Goal: Information Seeking & Learning: Learn about a topic

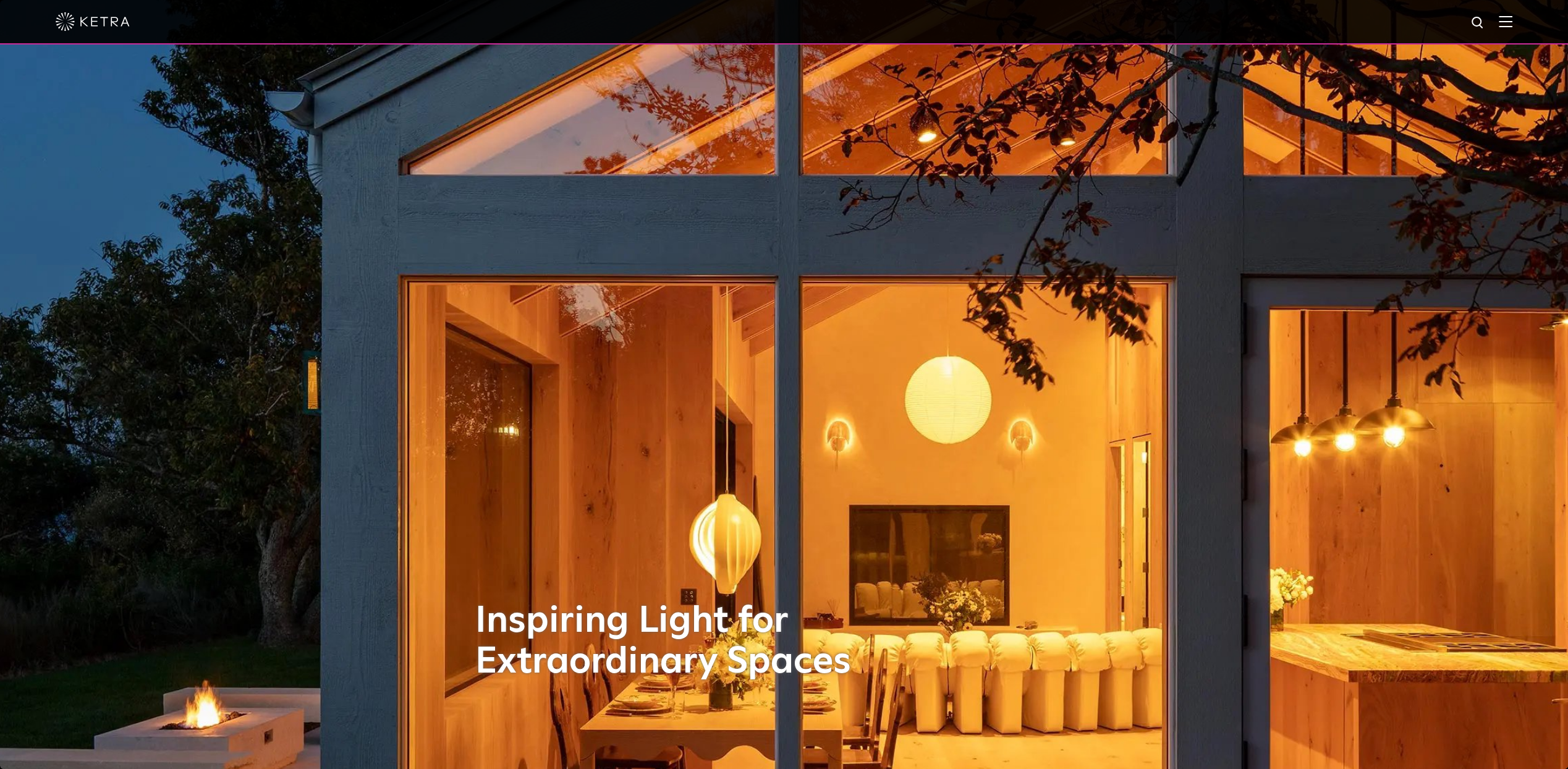
click at [1523, 22] on div at bounding box center [784, 22] width 1568 height 44
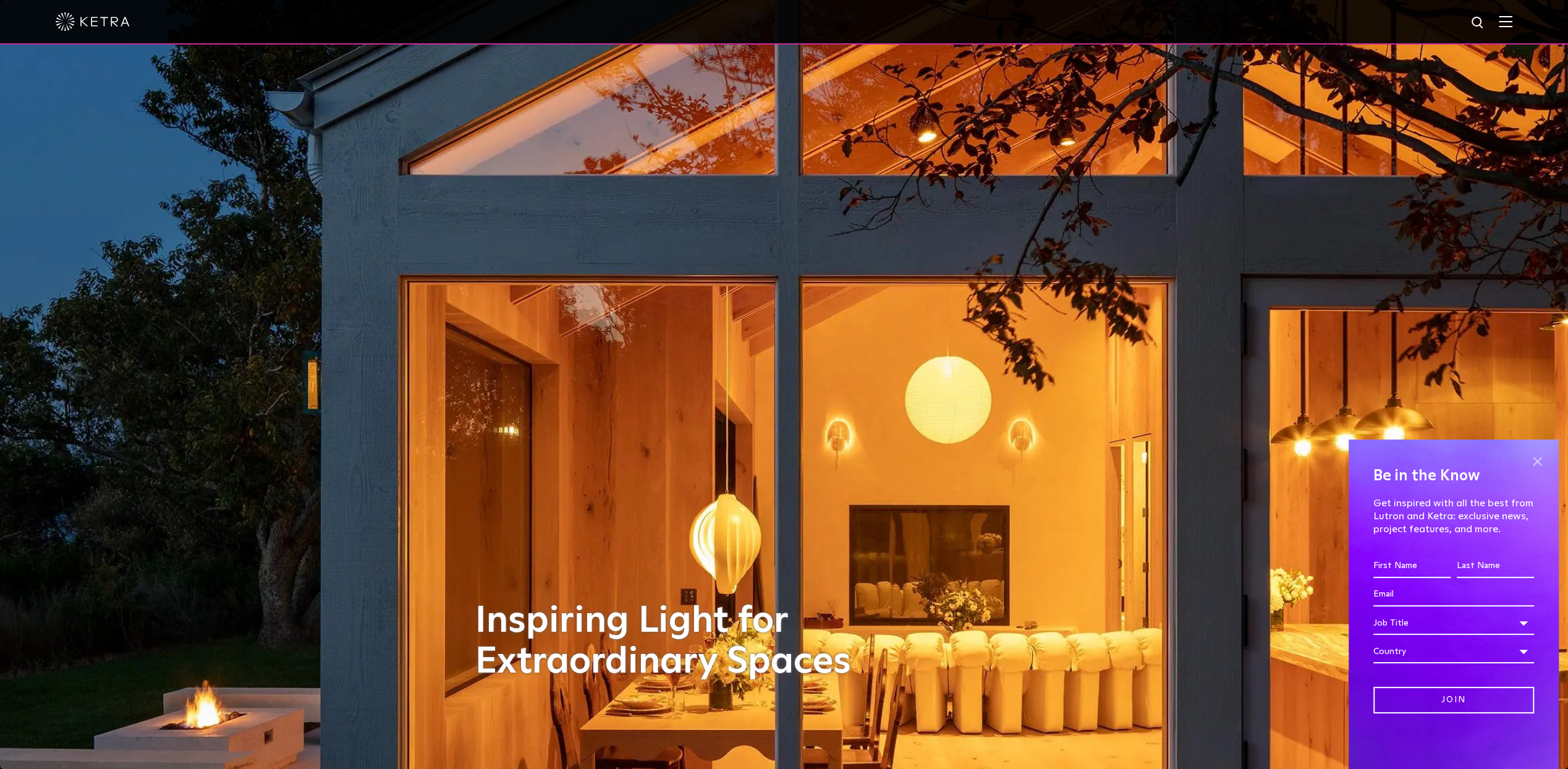
click at [1537, 463] on span at bounding box center [1537, 461] width 18 height 18
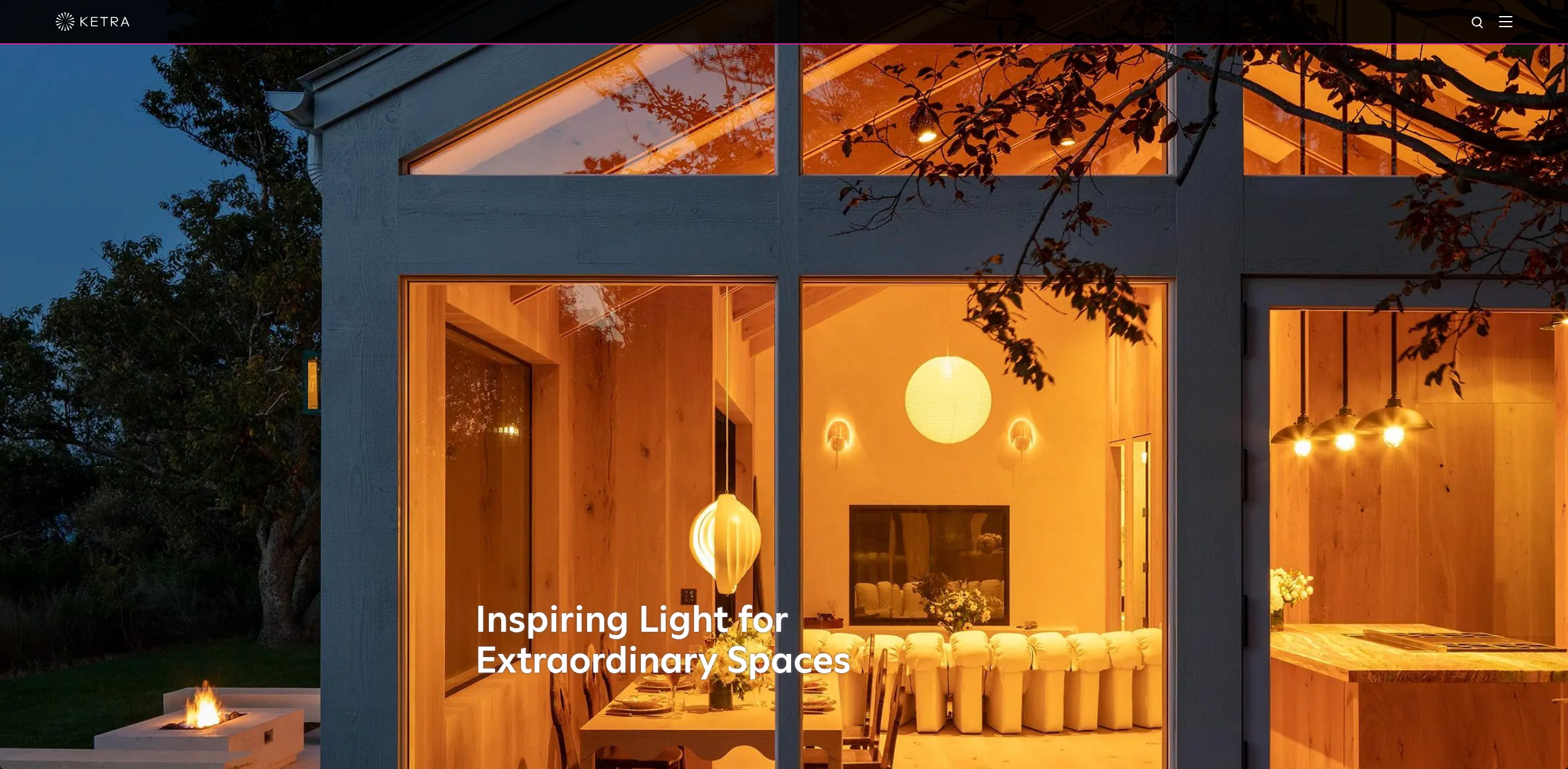
click at [1512, 26] on img at bounding box center [1505, 21] width 14 height 12
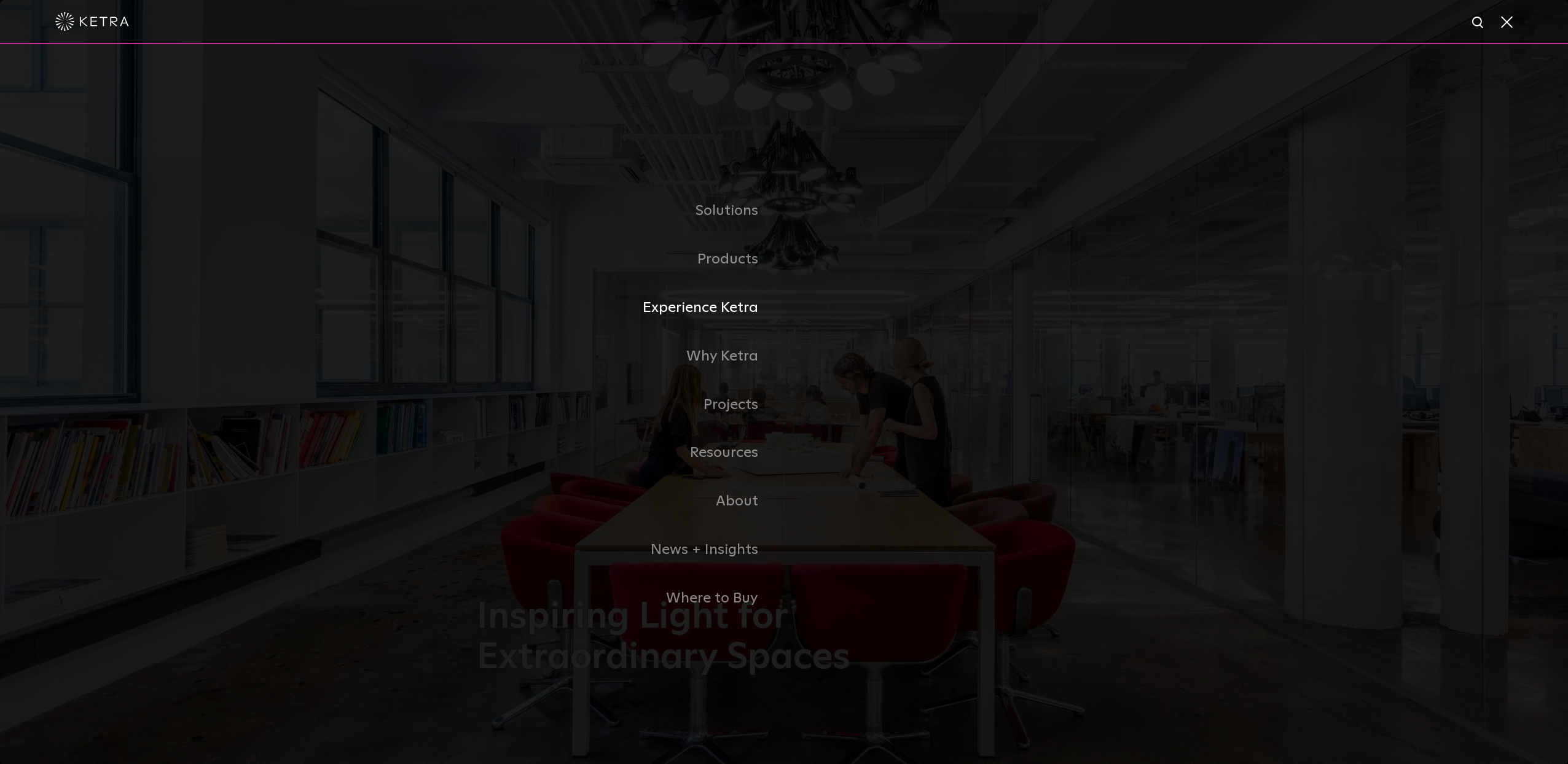
click at [716, 306] on link "Experience Ketra" at bounding box center [630, 308] width 307 height 49
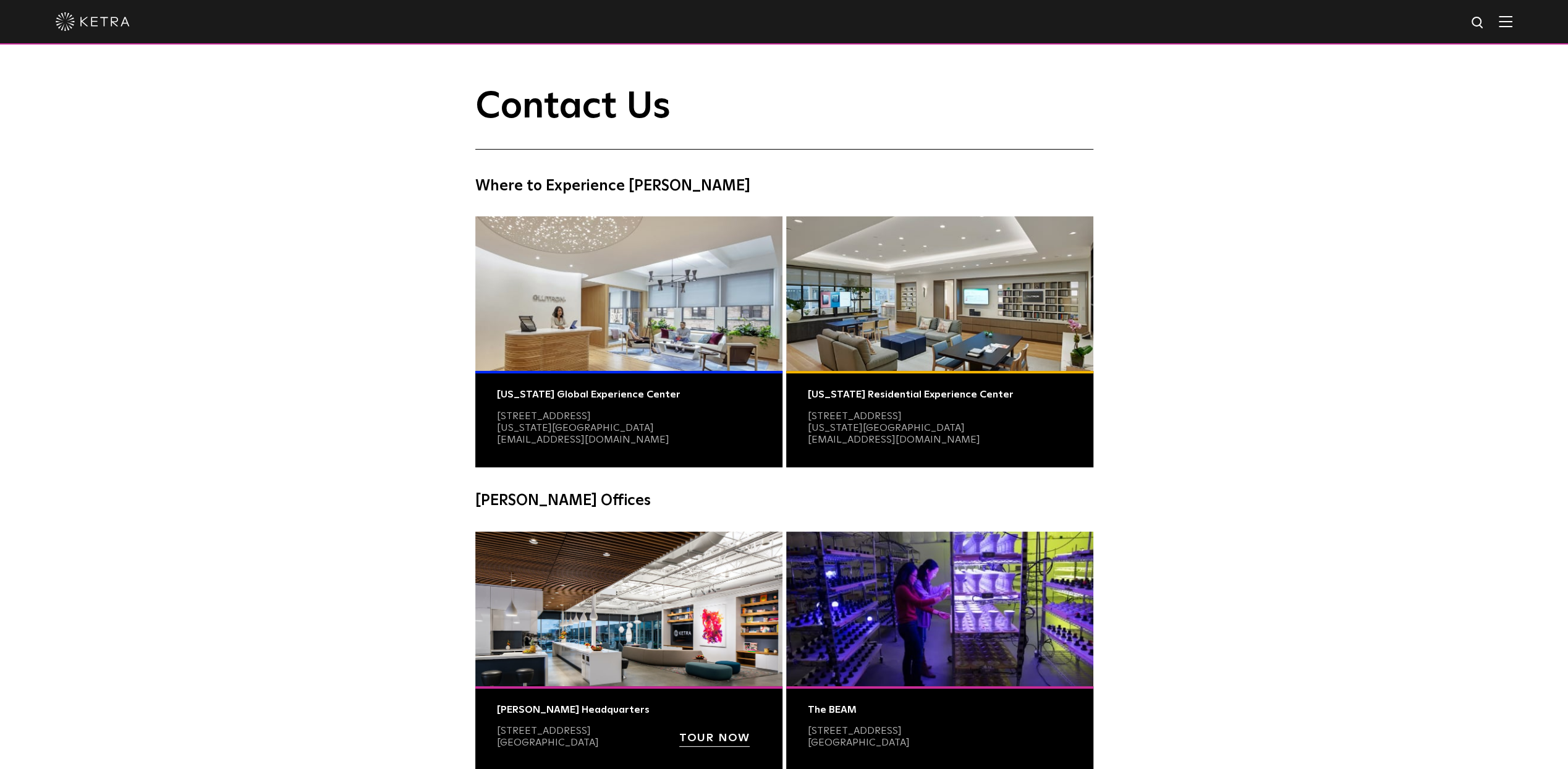
click at [1510, 20] on img at bounding box center [1505, 21] width 14 height 12
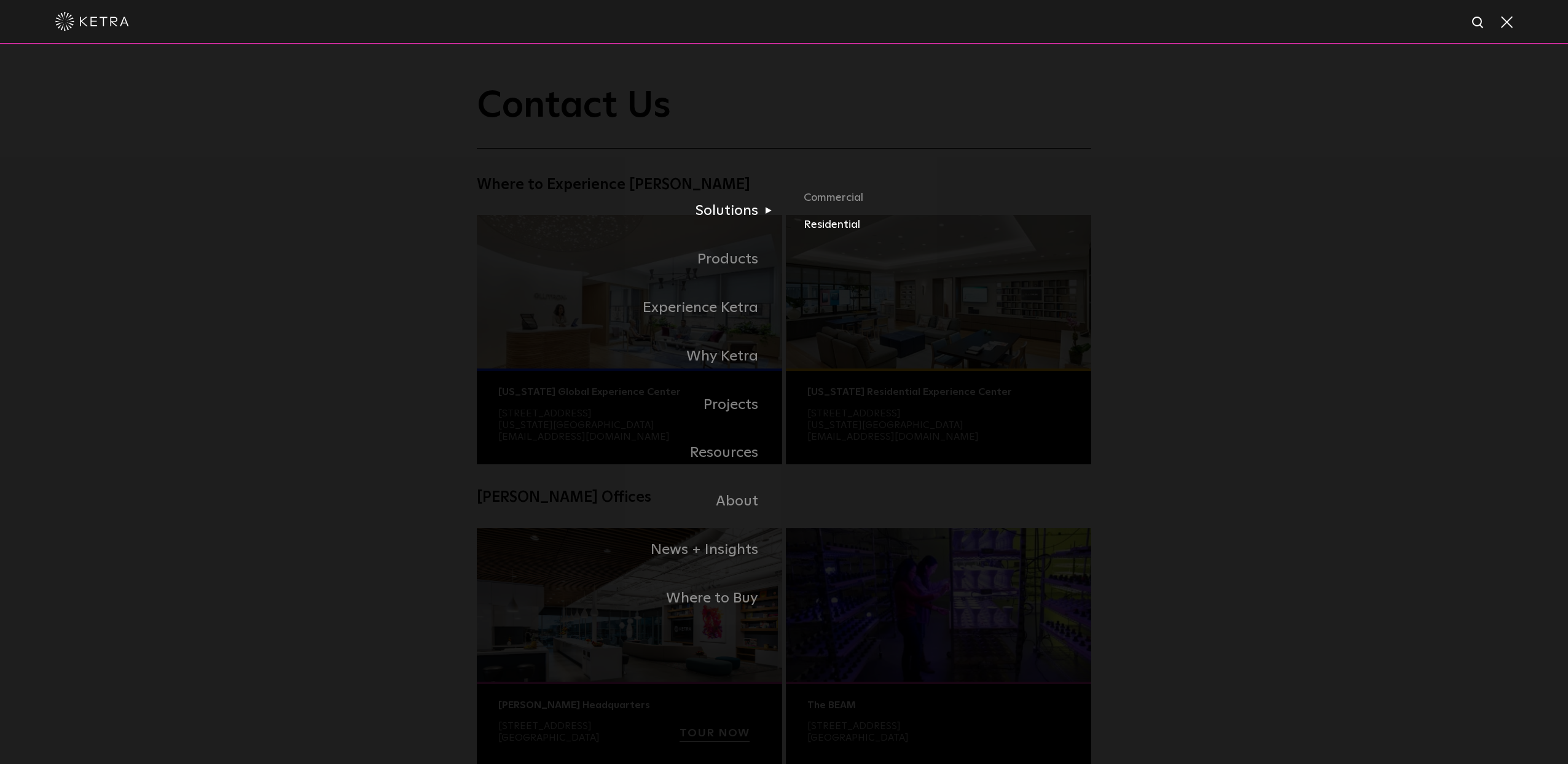
click at [831, 229] on link "Residential" at bounding box center [947, 224] width 288 height 18
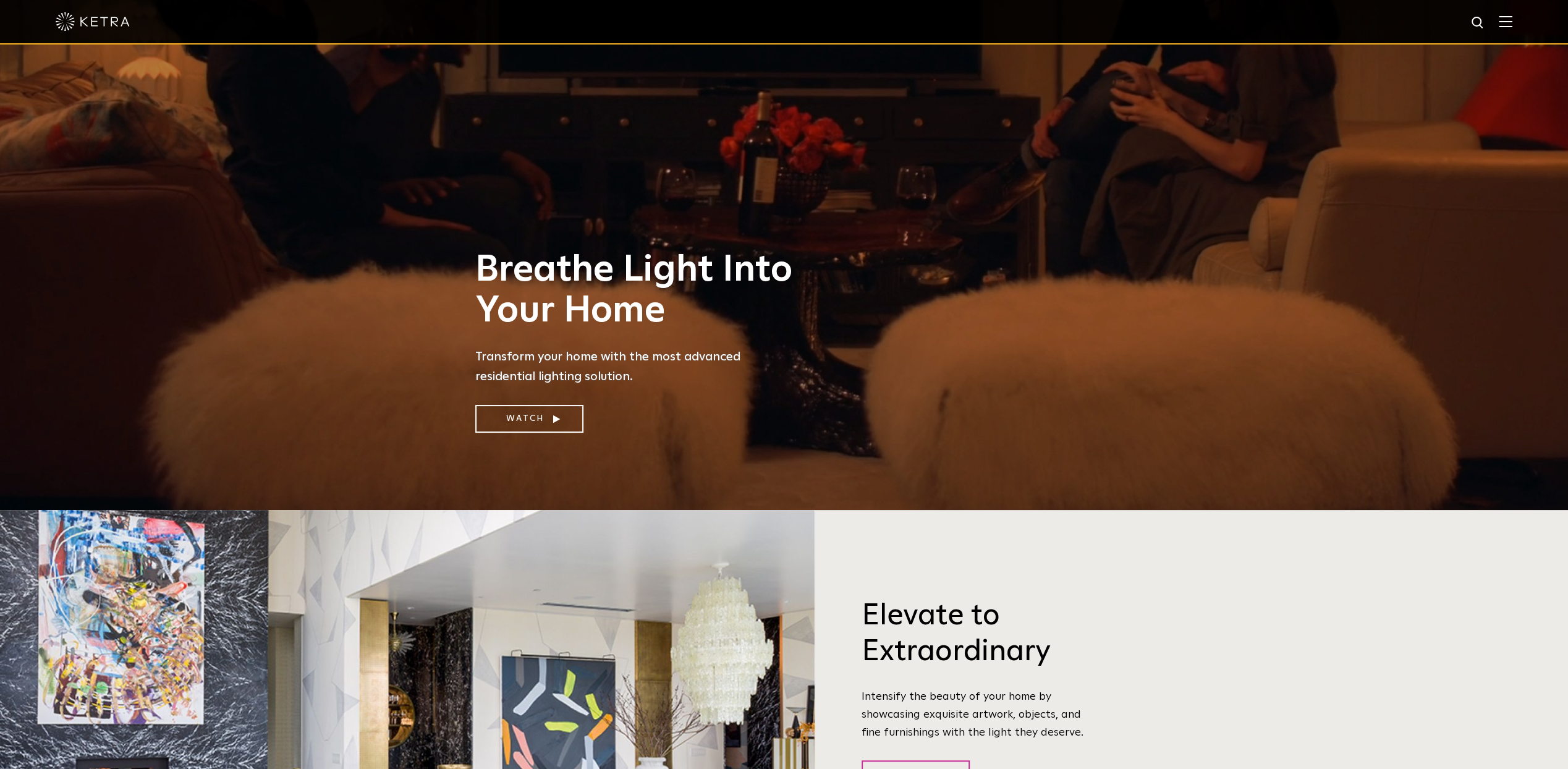
scroll to position [259, 0]
